Goal: Transaction & Acquisition: Purchase product/service

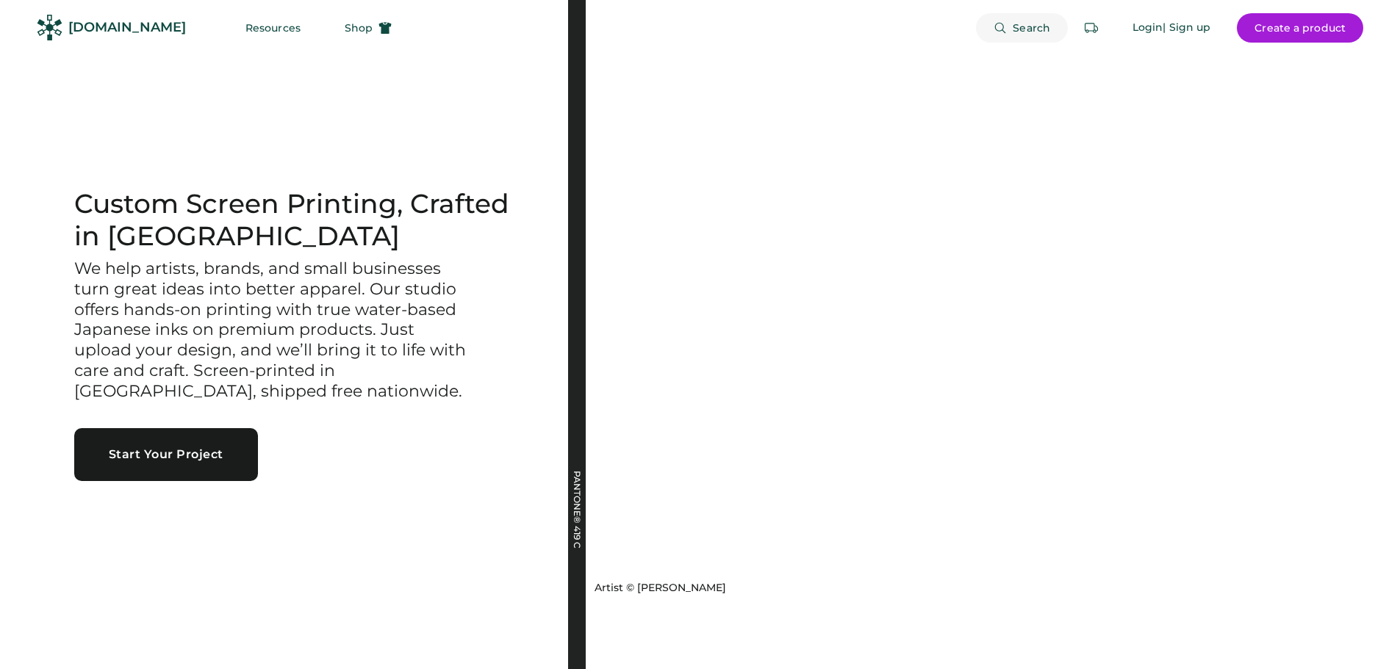
click at [1029, 21] on button "Search" at bounding box center [1022, 27] width 92 height 29
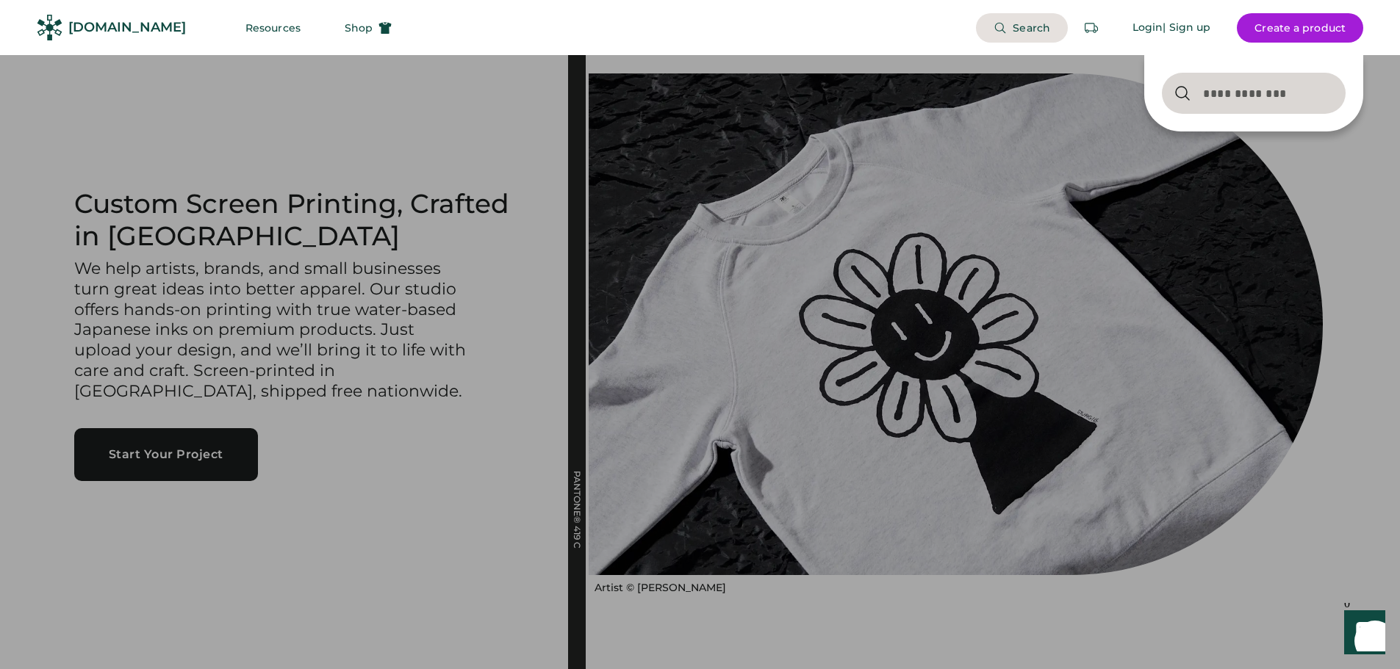
paste input "********"
type input "********"
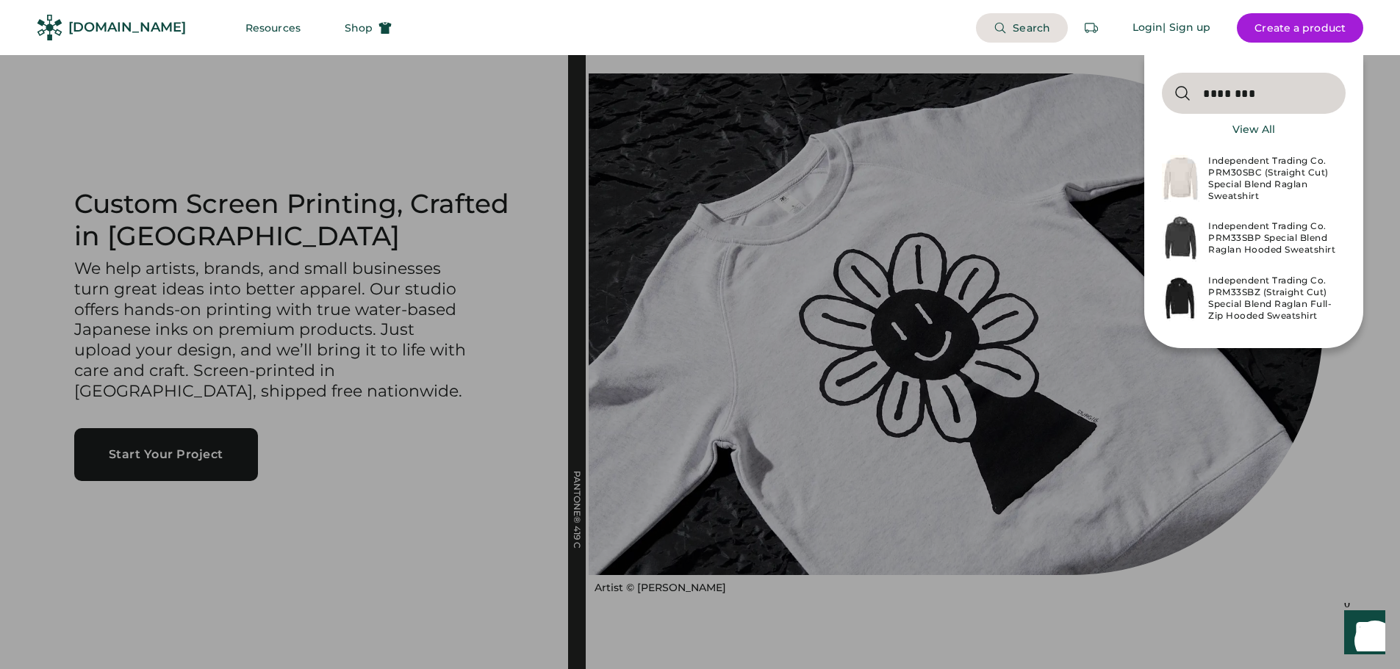
click at [1250, 178] on div "Independent Trading Co. PRM30SBC (Straight Cut) Special Blend Raglan Sweatshirt" at bounding box center [1272, 178] width 129 height 47
